Goal: Check status: Check status

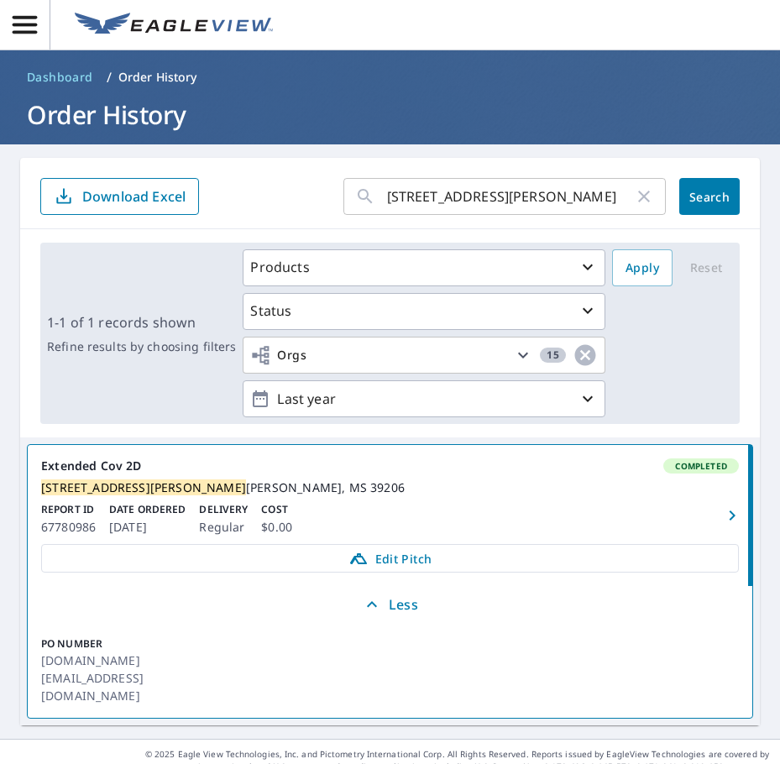
click at [634, 203] on icon "button" at bounding box center [644, 196] width 20 height 20
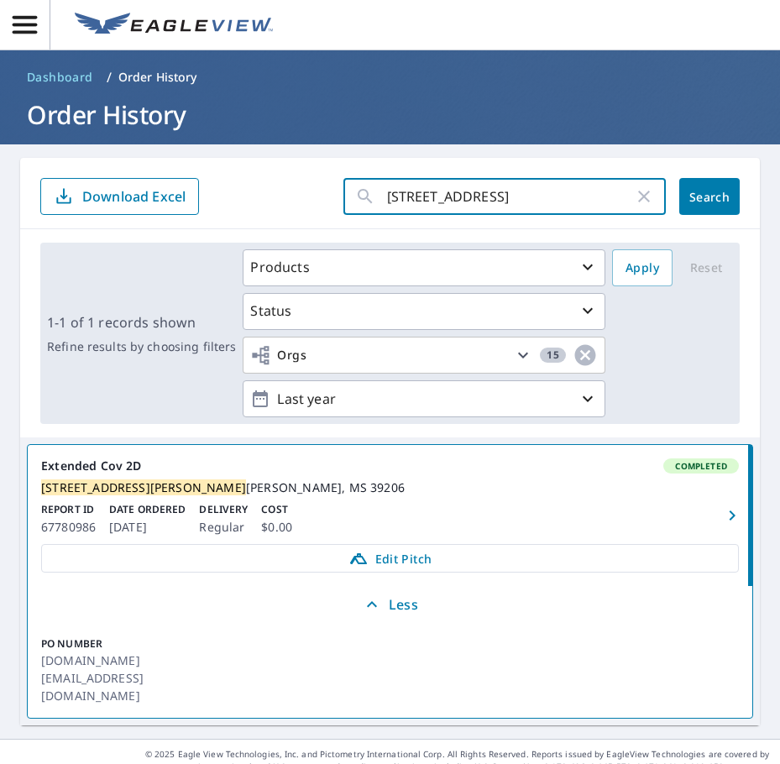
type input "[STREET_ADDRESS]"
click at [704, 198] on span "Search" at bounding box center [710, 197] width 34 height 16
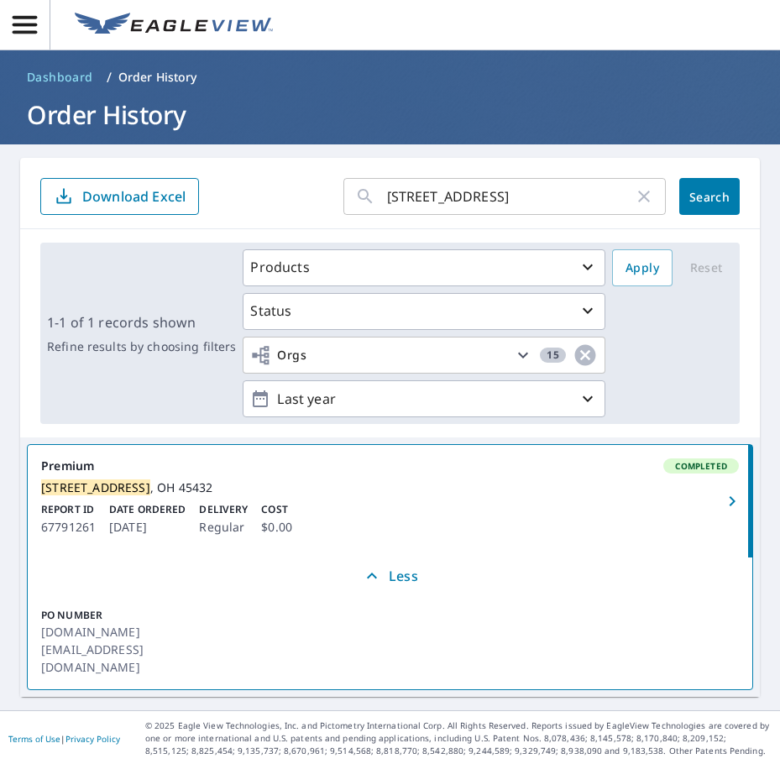
click at [638, 198] on icon "button" at bounding box center [644, 197] width 12 height 12
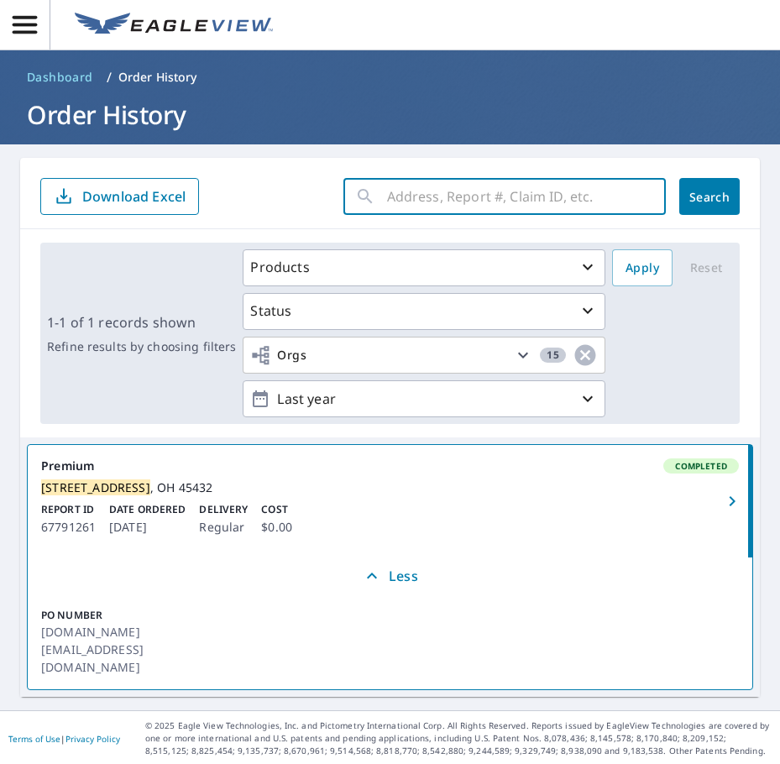
click at [534, 202] on input "text" at bounding box center [526, 196] width 279 height 47
click at [485, 199] on input "text" at bounding box center [526, 196] width 279 height 47
click at [271, 183] on form "​ Search Download Excel" at bounding box center [389, 196] width 699 height 37
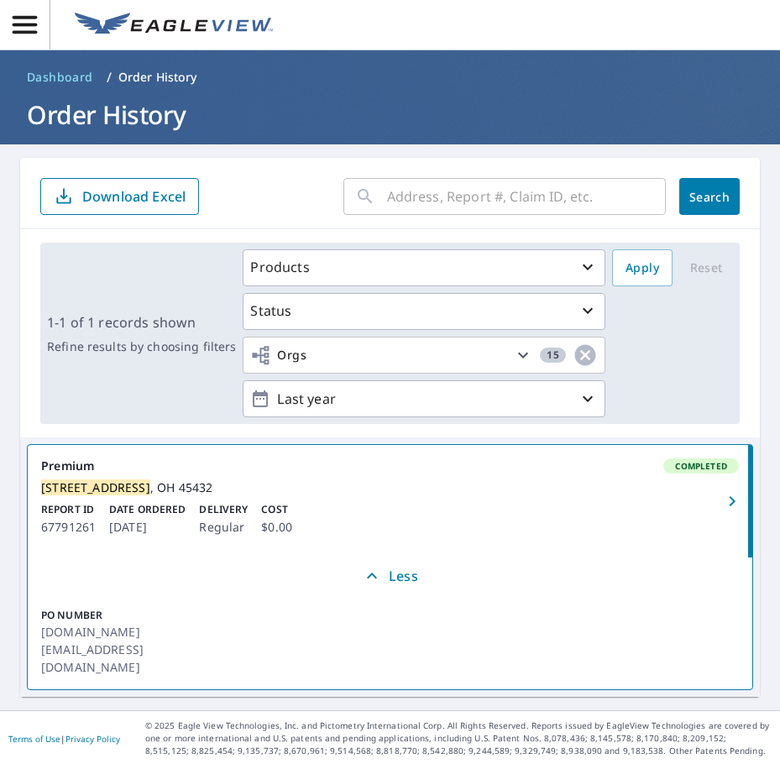
click at [563, 201] on input "text" at bounding box center [526, 196] width 279 height 47
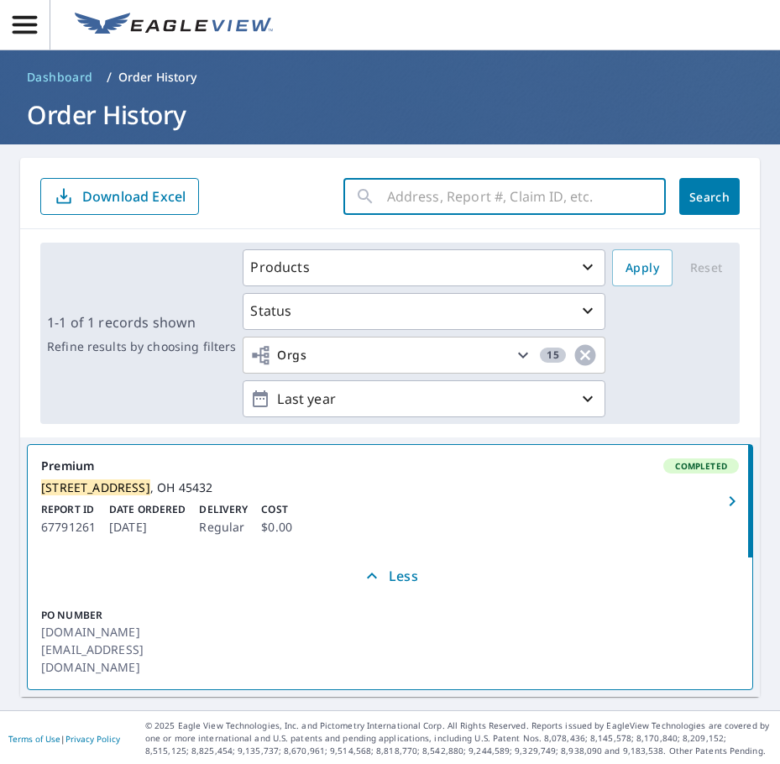
click at [134, 306] on div "1-1 of 1 records shown Refine results by choosing filters Products Status Orgs …" at bounding box center [389, 333] width 699 height 181
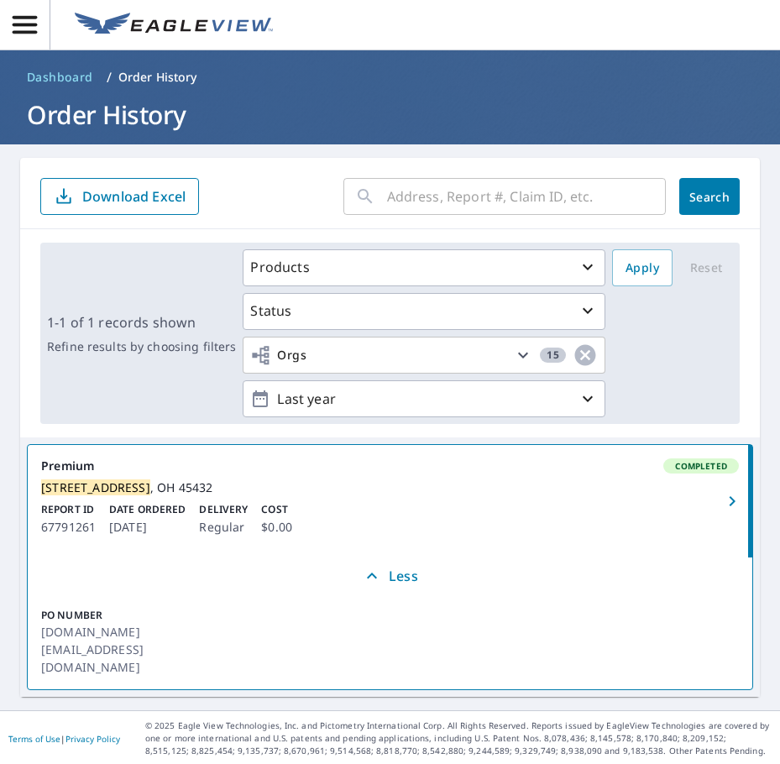
drag, startPoint x: 415, startPoint y: 184, endPoint x: 452, endPoint y: 215, distance: 48.3
click at [415, 184] on input "text" at bounding box center [526, 196] width 279 height 47
click at [371, 531] on div "Report ID 67791261 Date Ordered [DATE] Delivery Regular Cost $0.00" at bounding box center [390, 519] width 698 height 35
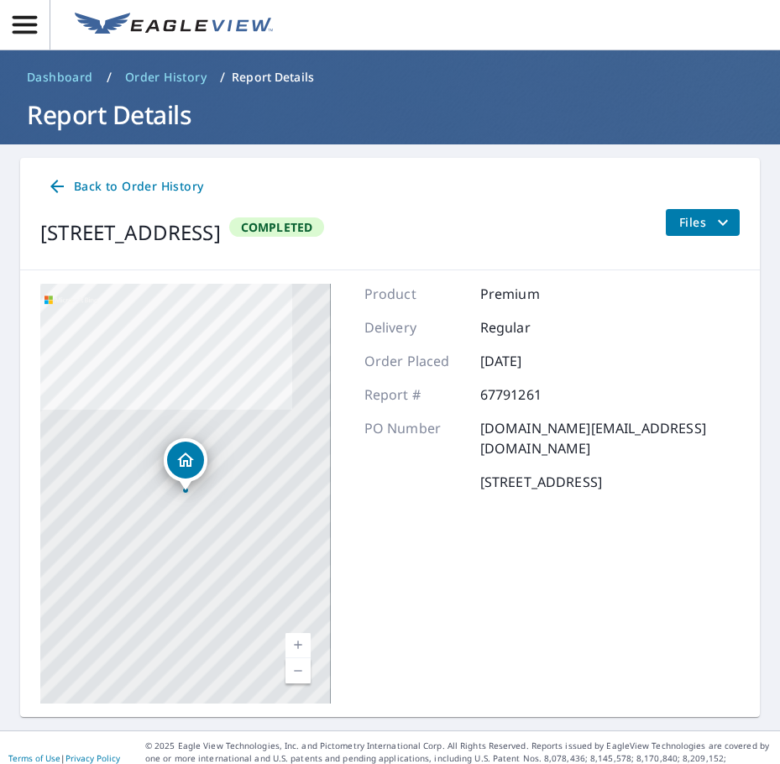
click at [693, 228] on span "Files" at bounding box center [706, 222] width 54 height 20
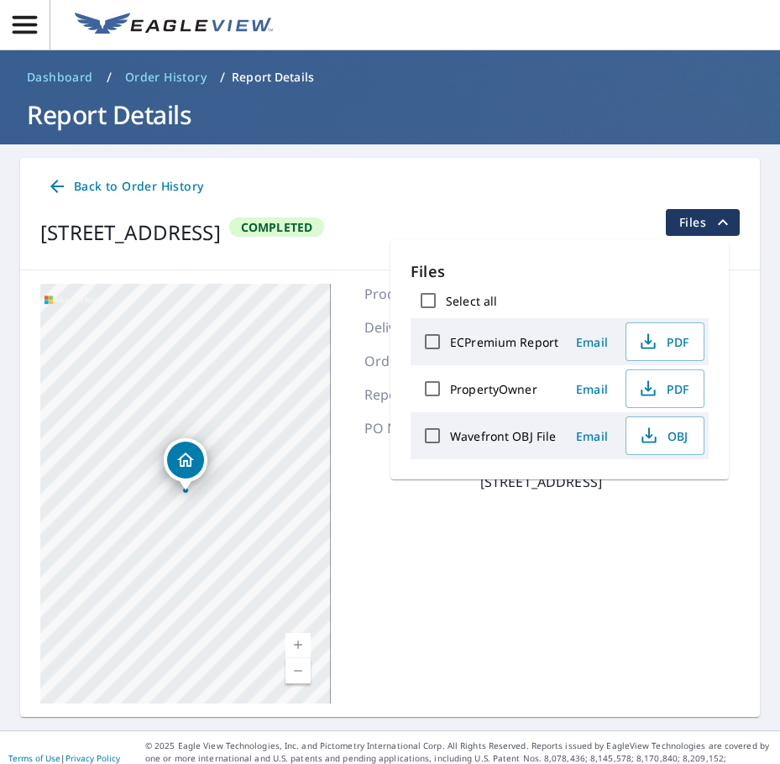
drag, startPoint x: 591, startPoint y: 550, endPoint x: 560, endPoint y: 542, distance: 32.0
click at [584, 550] on div "Product Premium Delivery Regular Order Placed [DATE] Report # 67791261 PO Numbe…" at bounding box center [551, 494] width 375 height 420
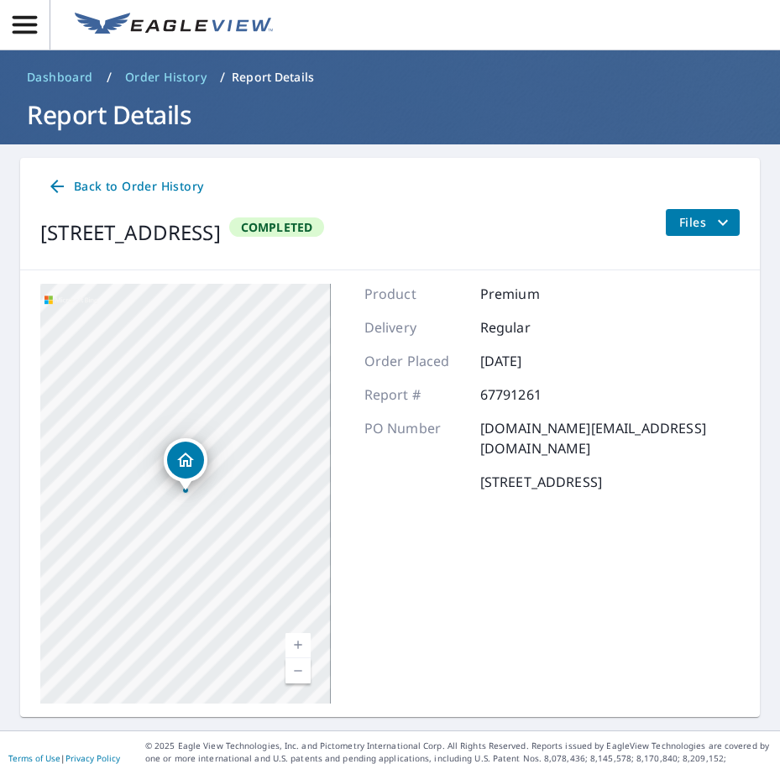
scroll to position [22, 0]
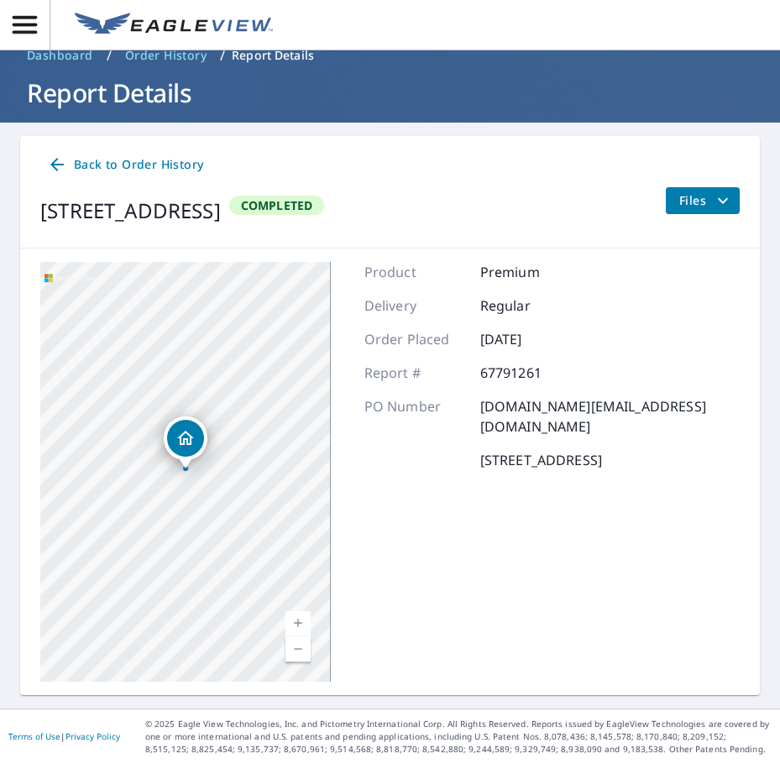
click at [549, 484] on div "Product Premium Delivery Regular Order Placed [DATE] Report # 67791261 PO Numbe…" at bounding box center [551, 472] width 375 height 420
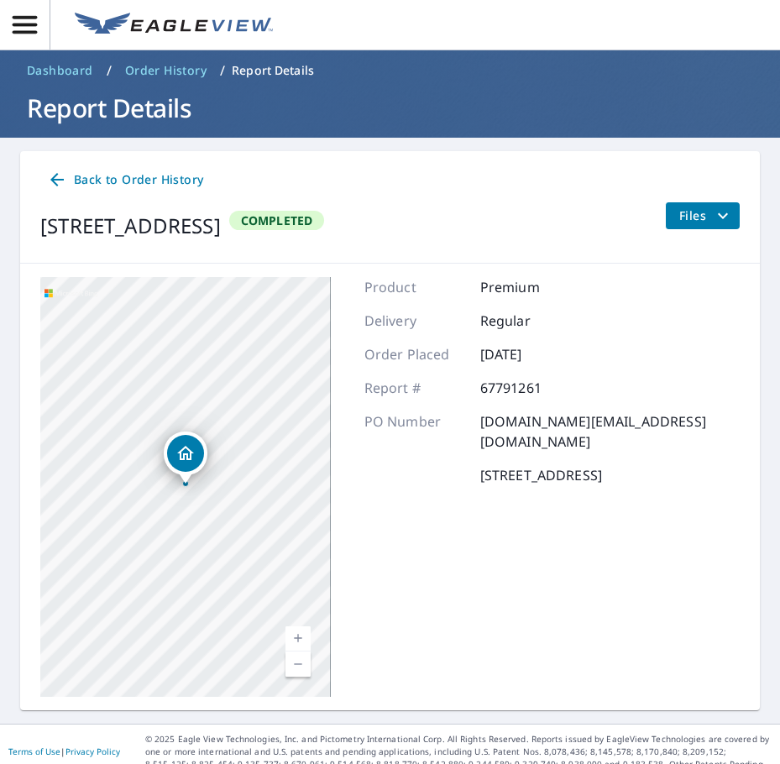
scroll to position [0, 0]
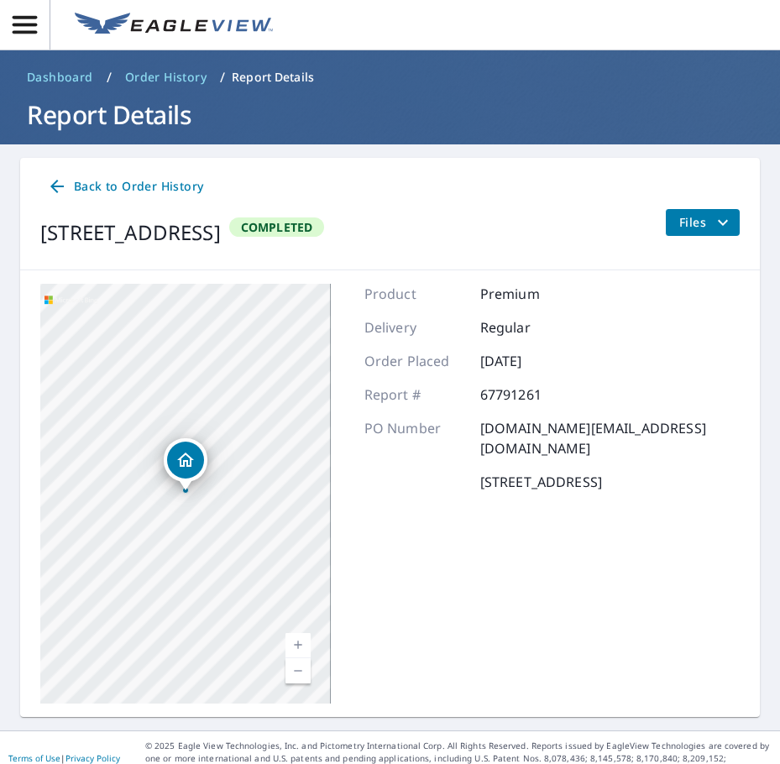
click at [38, 22] on icon "button" at bounding box center [24, 24] width 29 height 29
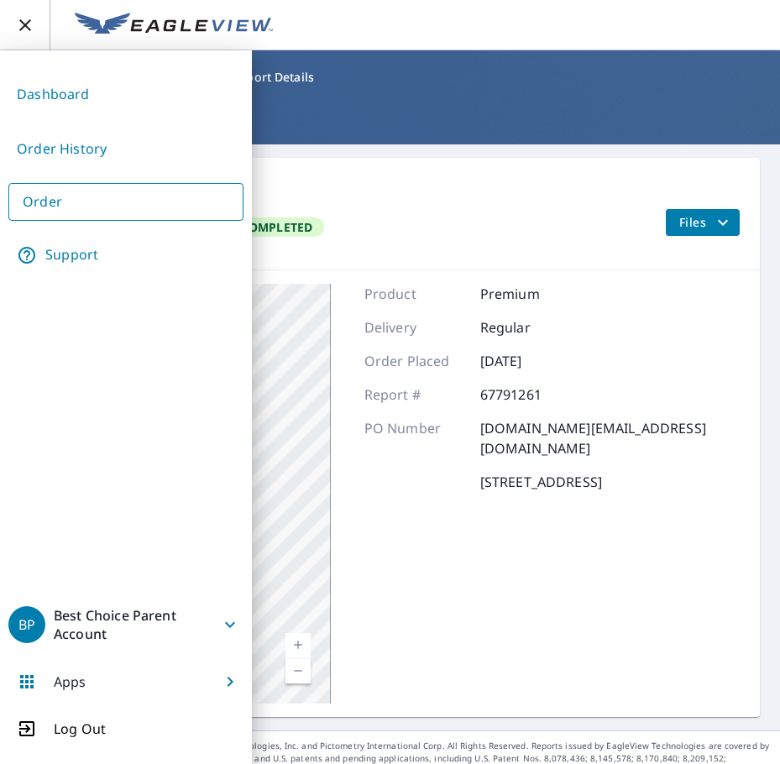
click at [119, 152] on link "Order History" at bounding box center [125, 148] width 235 height 41
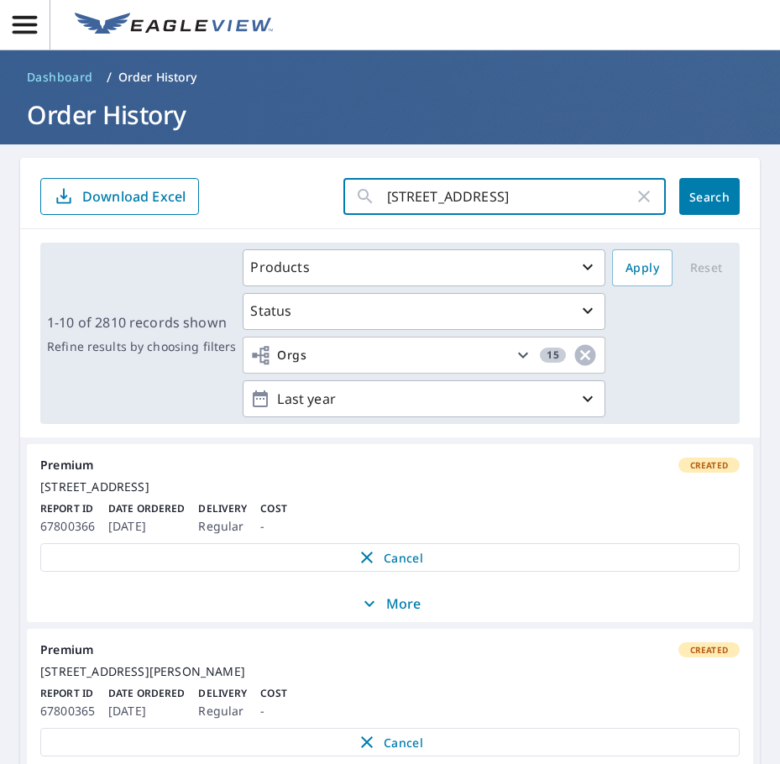
type input "[STREET_ADDRESS]"
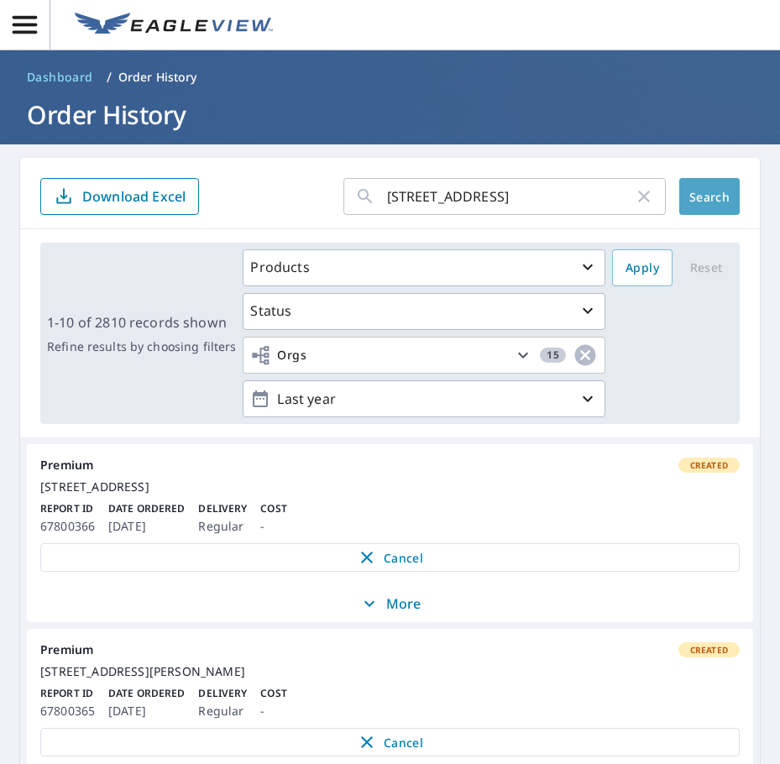
click at [695, 191] on span "Search" at bounding box center [710, 197] width 34 height 16
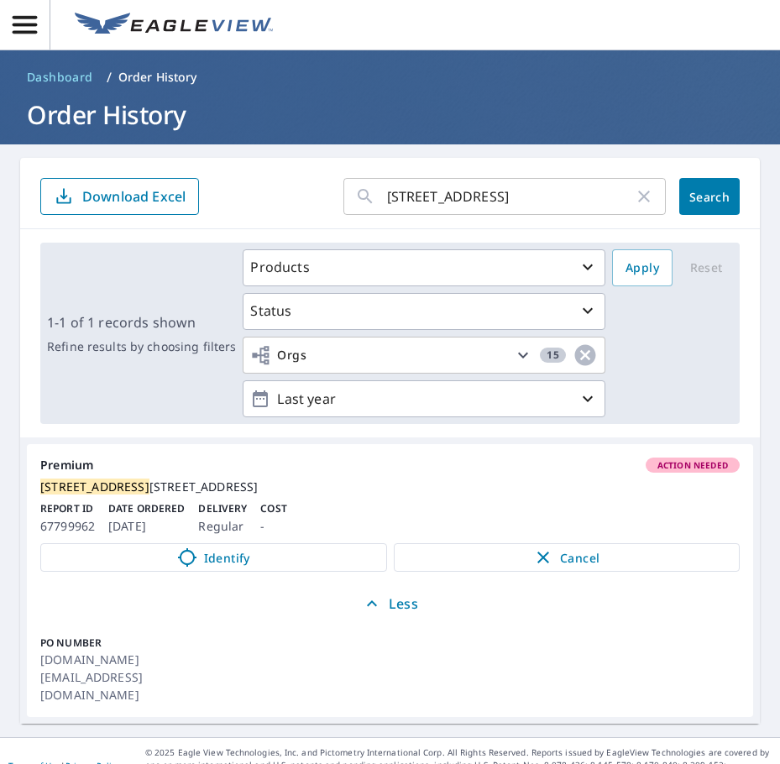
click at [439, 494] on div "[STREET_ADDRESS]" at bounding box center [389, 486] width 699 height 15
click at [104, 481] on mark "[STREET_ADDRESS]" at bounding box center [94, 487] width 109 height 16
click at [203, 516] on p "Delivery" at bounding box center [222, 508] width 49 height 15
click at [364, 494] on div "[STREET_ADDRESS]" at bounding box center [389, 486] width 699 height 15
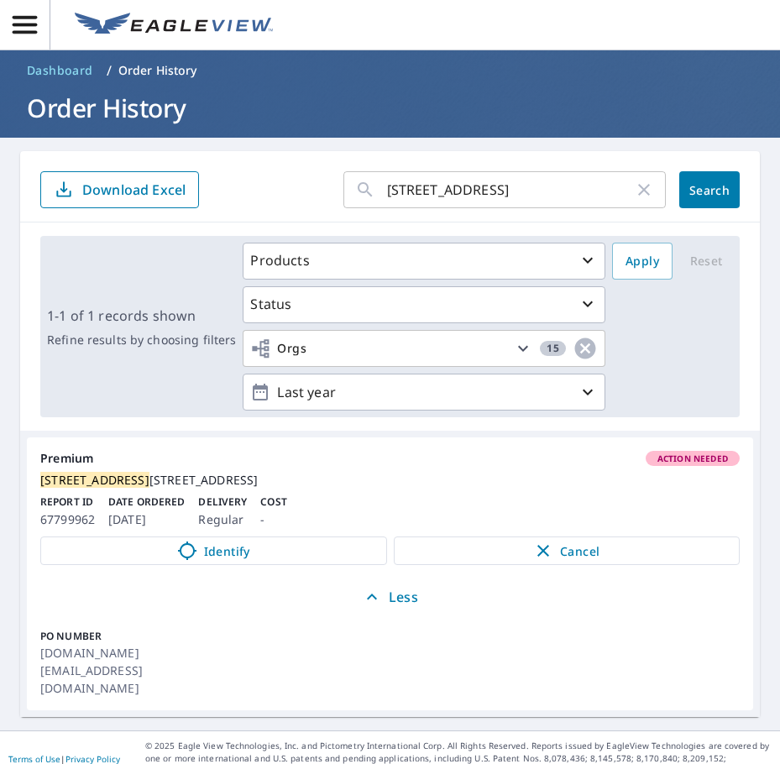
scroll to position [8, 0]
